Goal: Task Accomplishment & Management: Complete application form

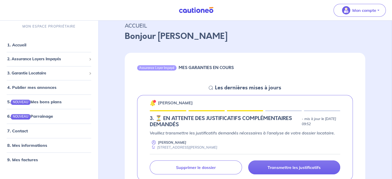
scroll to position [51, 0]
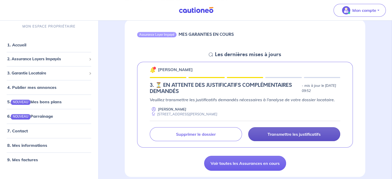
click at [289, 135] on p "Transmettre les justificatifs" at bounding box center [293, 134] width 53 height 5
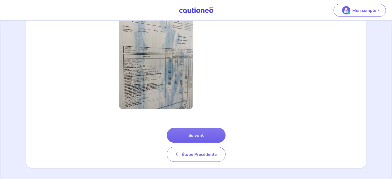
scroll to position [189, 0]
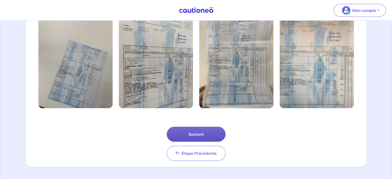
click at [196, 134] on button "Suivant" at bounding box center [196, 134] width 59 height 15
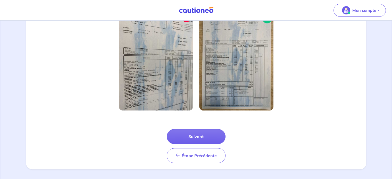
scroll to position [165, 0]
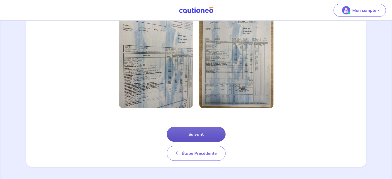
click at [195, 132] on button "Suivant" at bounding box center [196, 134] width 59 height 15
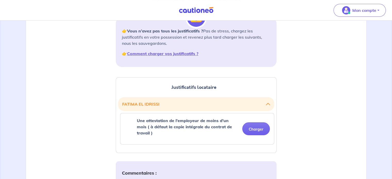
scroll to position [103, 0]
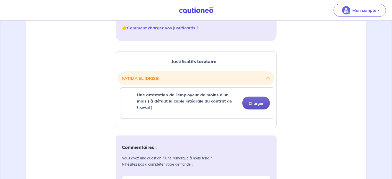
click at [254, 97] on button "Charger" at bounding box center [256, 103] width 28 height 13
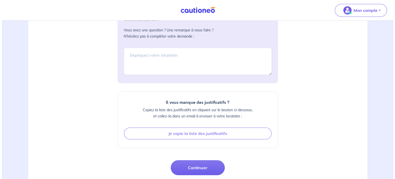
scroll to position [271, 0]
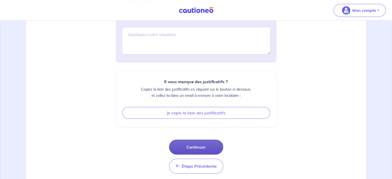
click at [188, 140] on button "Continuer" at bounding box center [196, 147] width 54 height 15
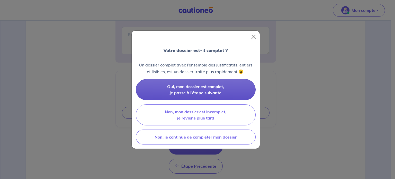
click at [197, 89] on button "Oui, mon dossier est complet, je passe à l’étape suivante" at bounding box center [196, 89] width 120 height 21
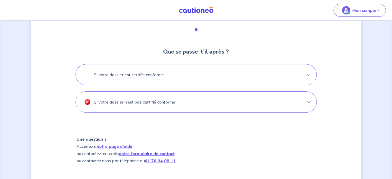
scroll to position [154, 0]
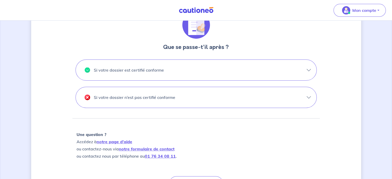
click at [111, 70] on p "Si votre dossier est certifié conforme" at bounding box center [129, 70] width 70 height 8
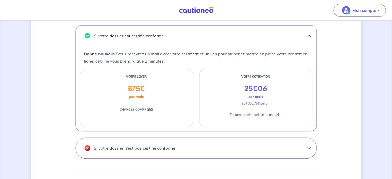
scroll to position [271, 0]
